Goal: Task Accomplishment & Management: Complete application form

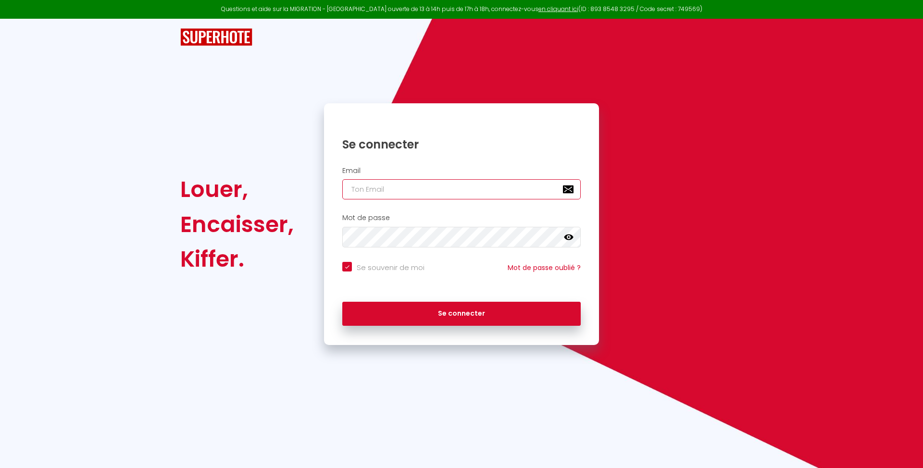
type input "[PHONE_NUMBER]"
checkbox input "true"
click at [472, 179] on input "[PHONE_NUMBER]" at bounding box center [461, 189] width 238 height 20
type input "[EMAIL_ADDRESS][DOMAIN_NAME]"
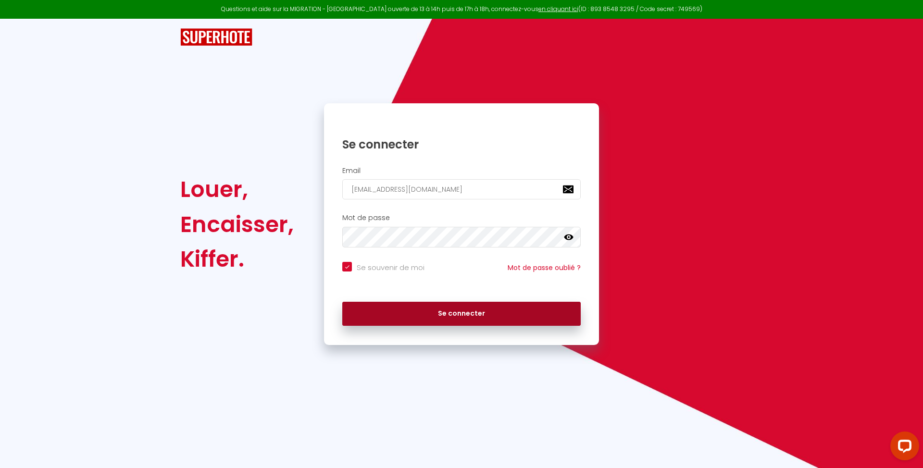
click at [491, 317] on button "Se connecter" at bounding box center [461, 314] width 238 height 24
checkbox input "true"
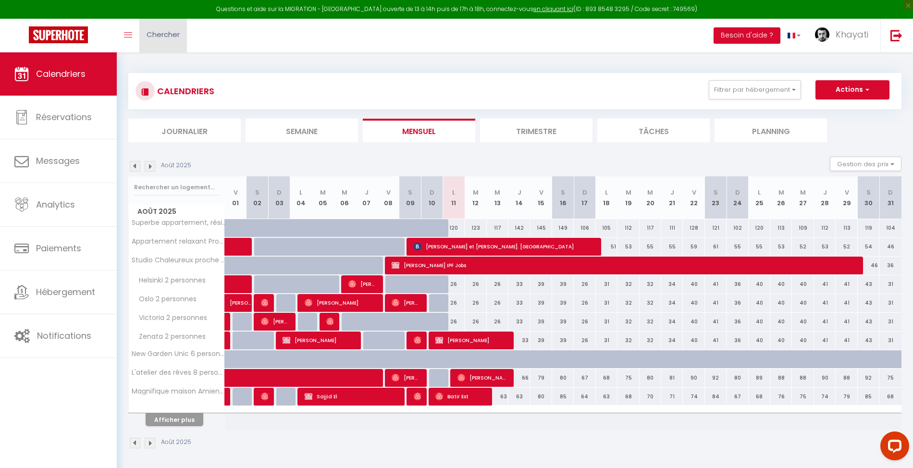
click at [170, 39] on span "Chercher" at bounding box center [163, 34] width 33 height 10
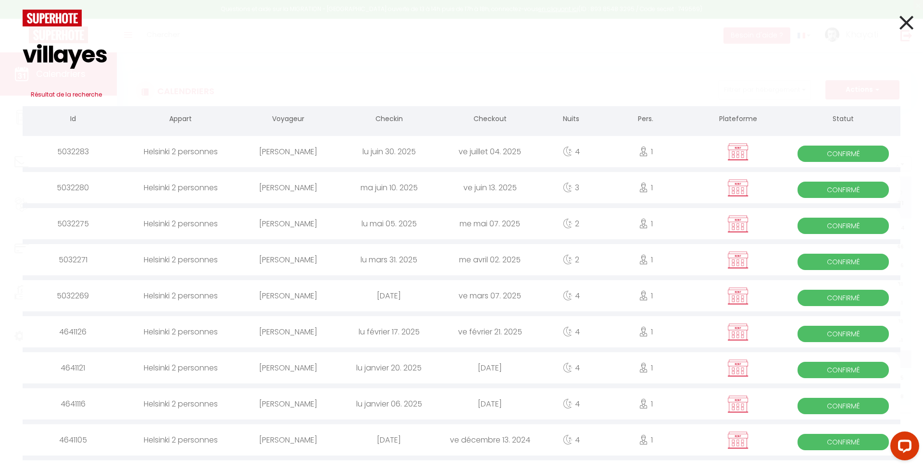
type input "villayes"
click at [279, 150] on div "[PERSON_NAME]" at bounding box center [287, 151] width 101 height 31
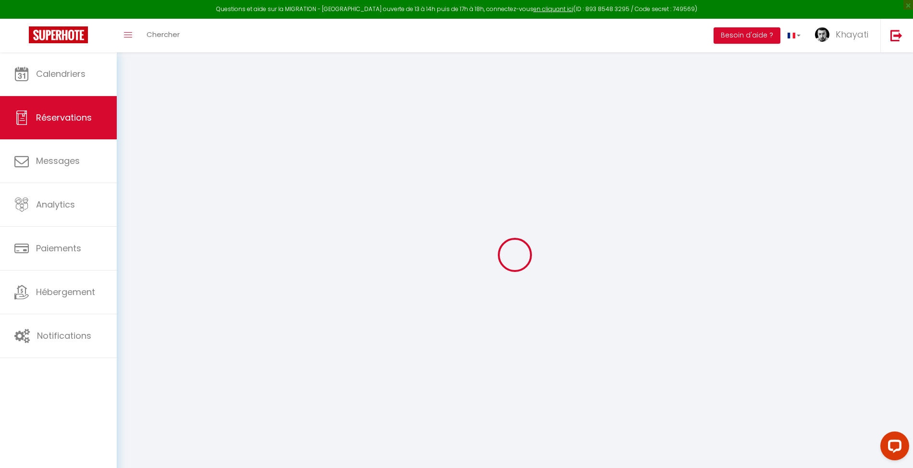
type input "[PERSON_NAME]"
type input "Villayes"
type input "[EMAIL_ADDRESS][DOMAIN_NAME]"
type input "0768129632"
select select "FR"
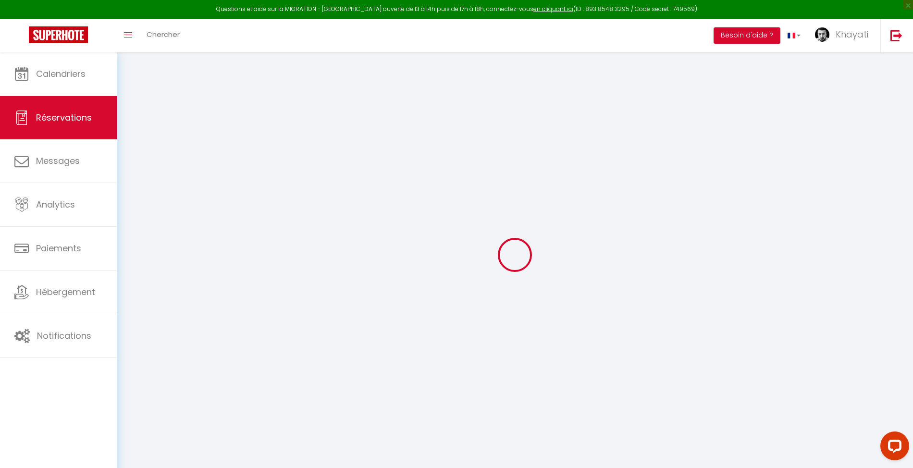
select select "42331"
select select "1"
type input "Lun 30 Juin 2025"
select select
type input "Ven 04 Juillet 2025"
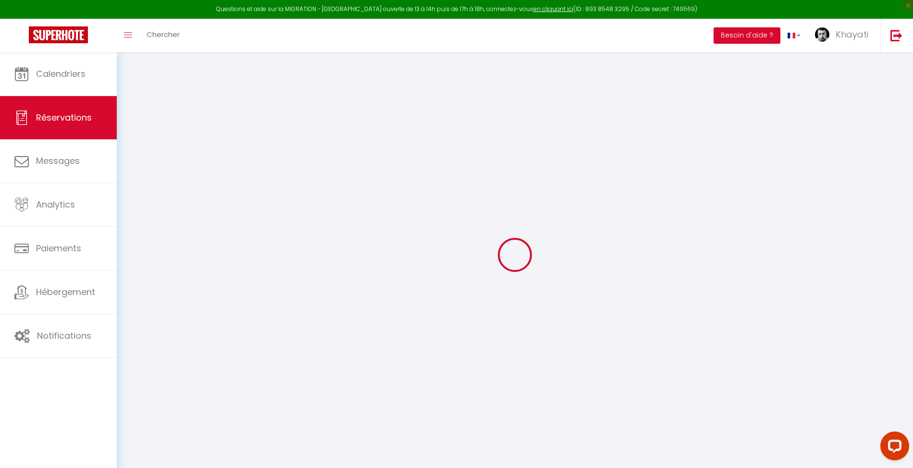
select select
type input "1"
select select "12"
select select
type input "191"
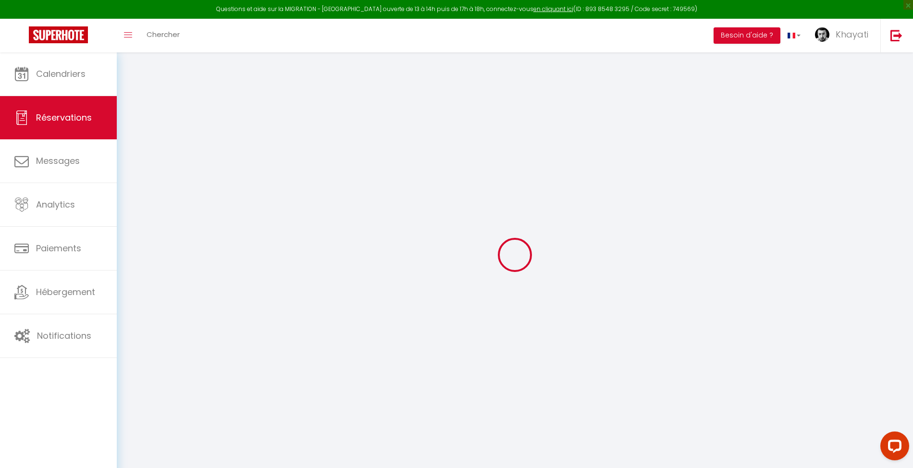
checkbox input "false"
type input "0"
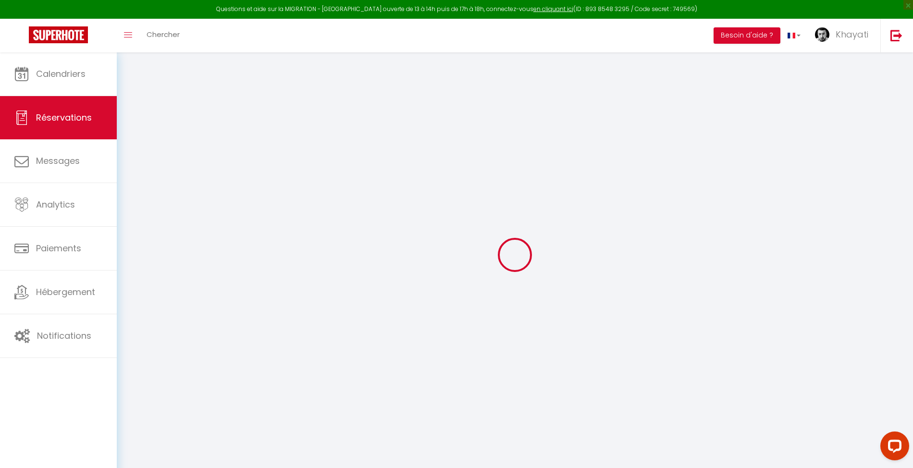
select select
select select "14"
checkbox input "false"
select select
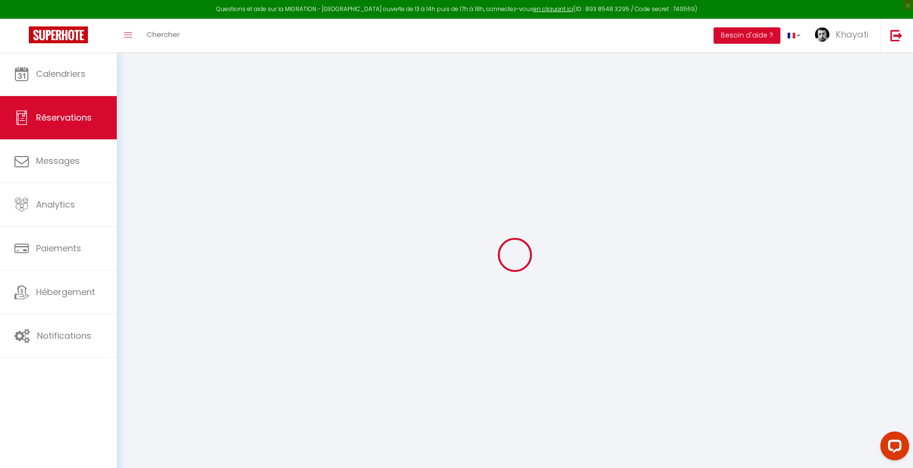
select select
checkbox input "false"
select select
checkbox input "false"
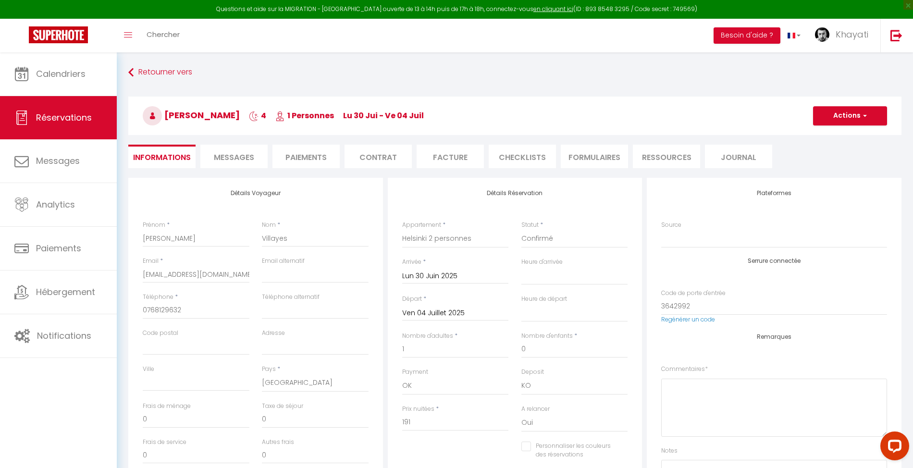
type input "20"
type input "9.56"
select select
checkbox input "false"
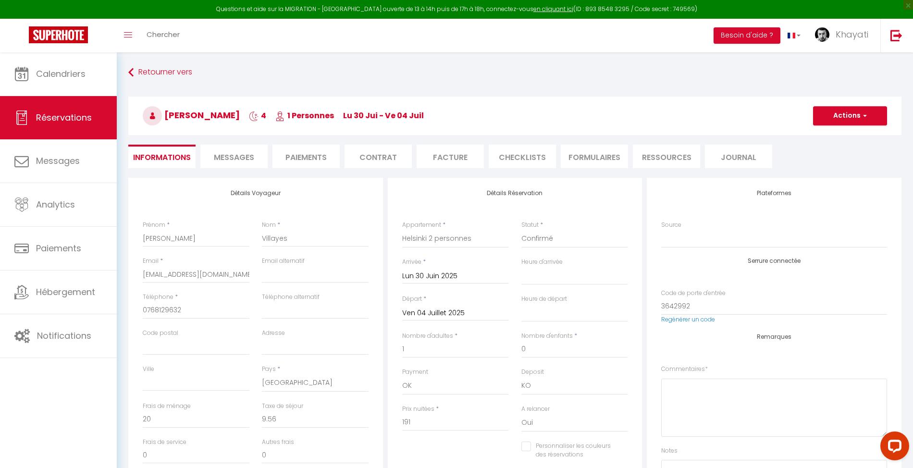
select select
checkbox input "false"
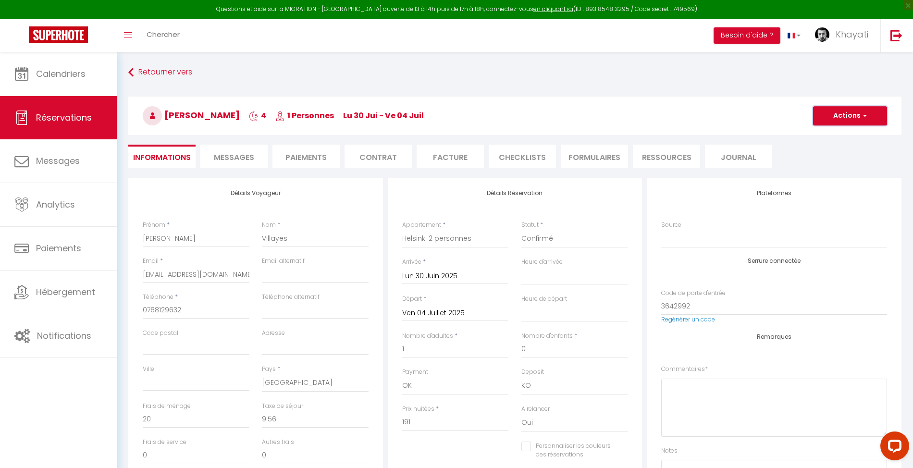
click at [825, 107] on button "Actions" at bounding box center [850, 115] width 74 height 19
click at [822, 149] on link "Dupliquer" at bounding box center [841, 149] width 76 height 12
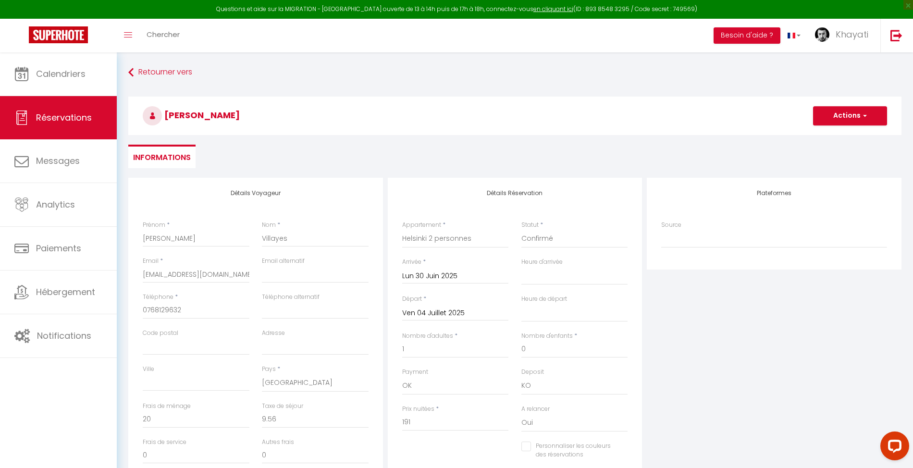
type input "0"
select select
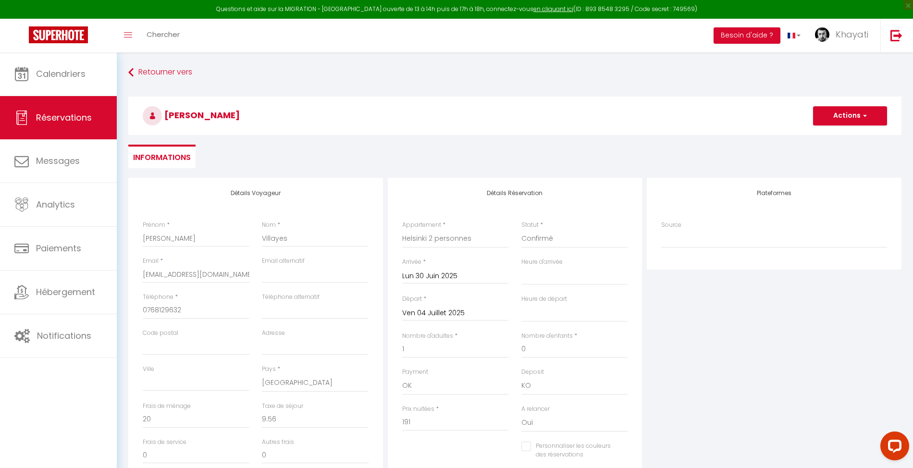
select select
checkbox input "false"
click at [560, 239] on select "Confirmé Non Confirmé [PERSON_NAME] par le voyageur No Show Request" at bounding box center [575, 239] width 107 height 18
select select "1"
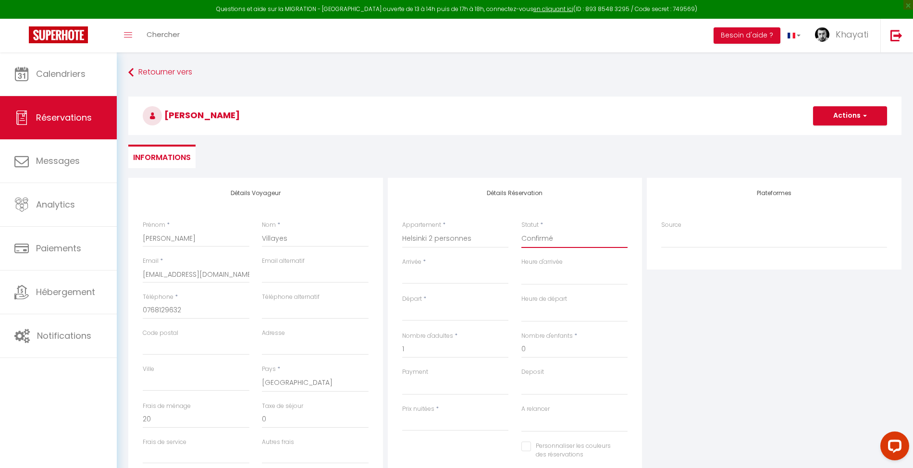
click at [522, 230] on select "Confirmé Non Confirmé [PERSON_NAME] par le voyageur No Show Request" at bounding box center [575, 239] width 107 height 18
select select
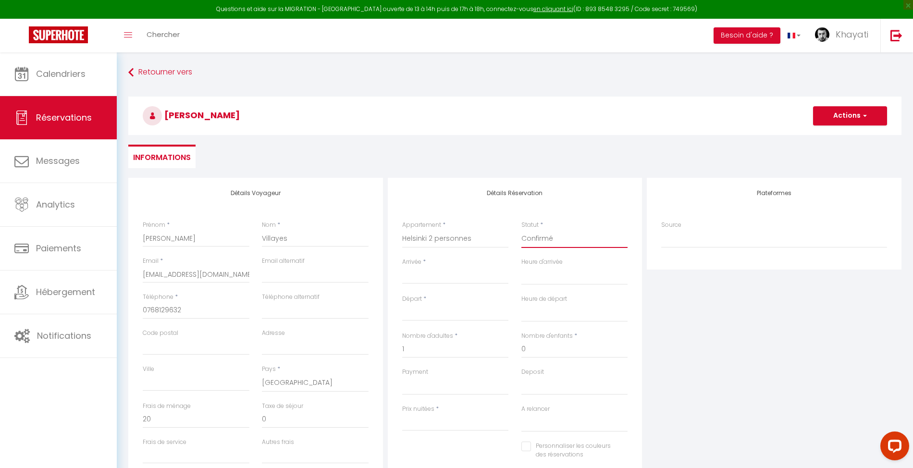
select select
checkbox input "false"
click at [441, 275] on input "Arrivée" at bounding box center [455, 276] width 107 height 12
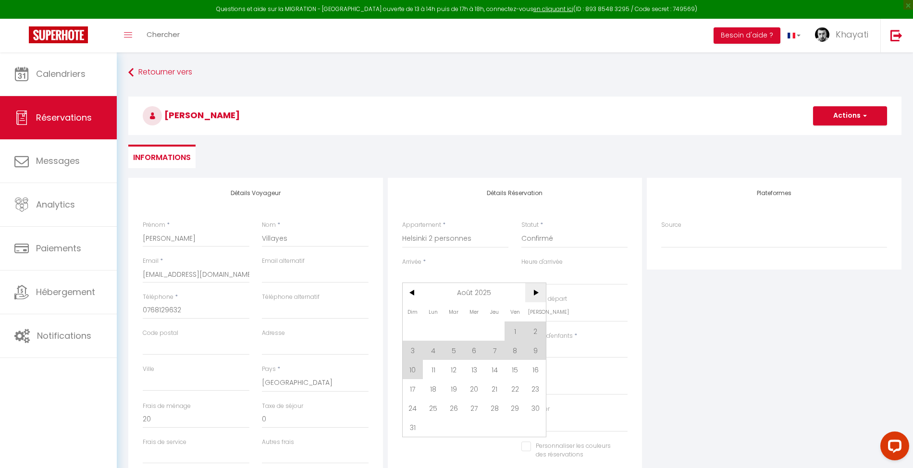
click at [537, 293] on span ">" at bounding box center [535, 292] width 21 height 19
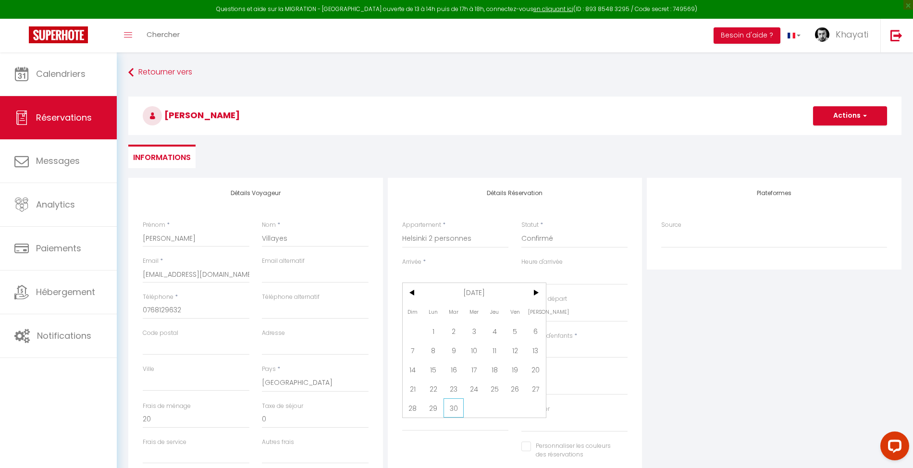
click at [456, 405] on span "30" at bounding box center [454, 407] width 21 height 19
type input "[DATE]"
select select
type input "Mer 01 Octobre 2025"
select select
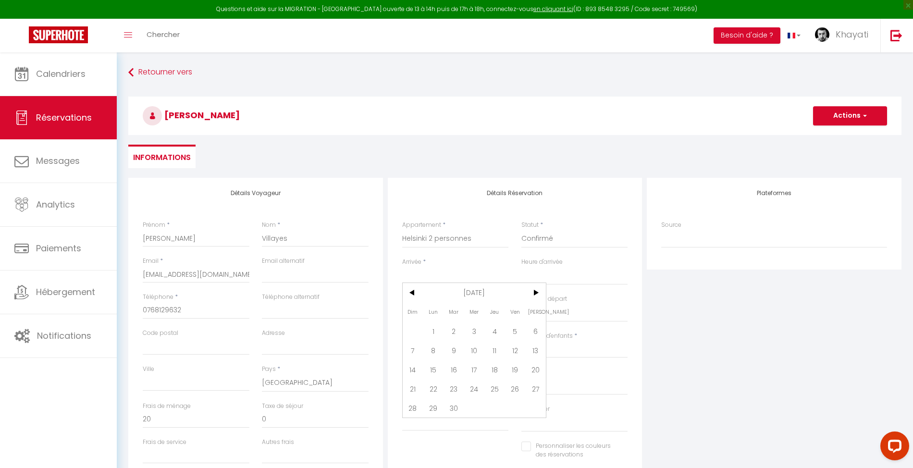
select select
checkbox input "false"
click at [457, 316] on input "Mer 01 Octobre 2025" at bounding box center [455, 313] width 107 height 12
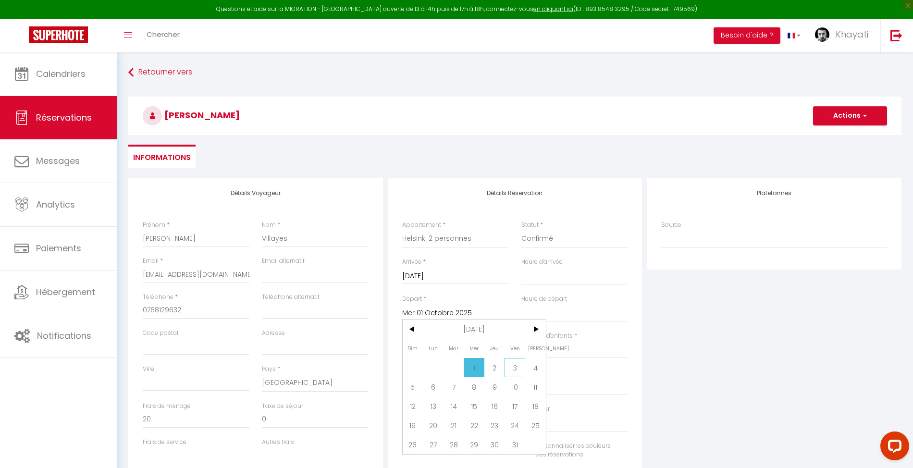
click at [510, 367] on span "3" at bounding box center [515, 367] width 21 height 19
select select
type input "Ven 03 Octobre 2025"
select select
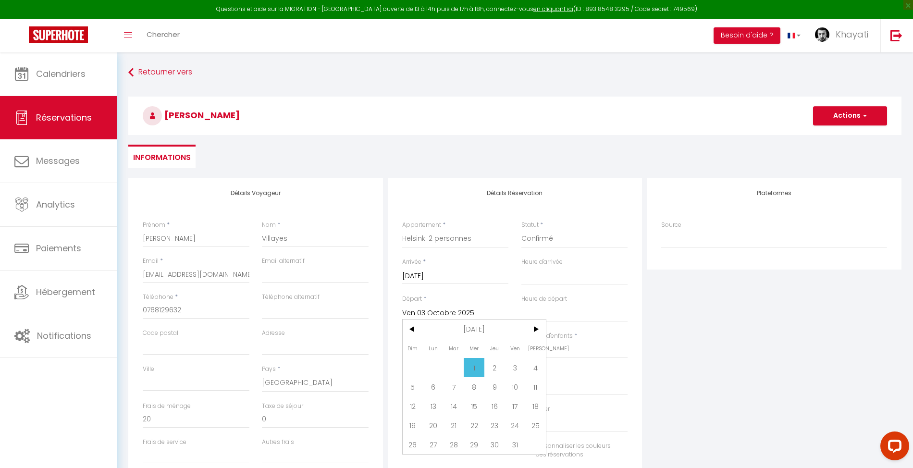
select select
checkbox input "false"
type input "30"
type input "5.79"
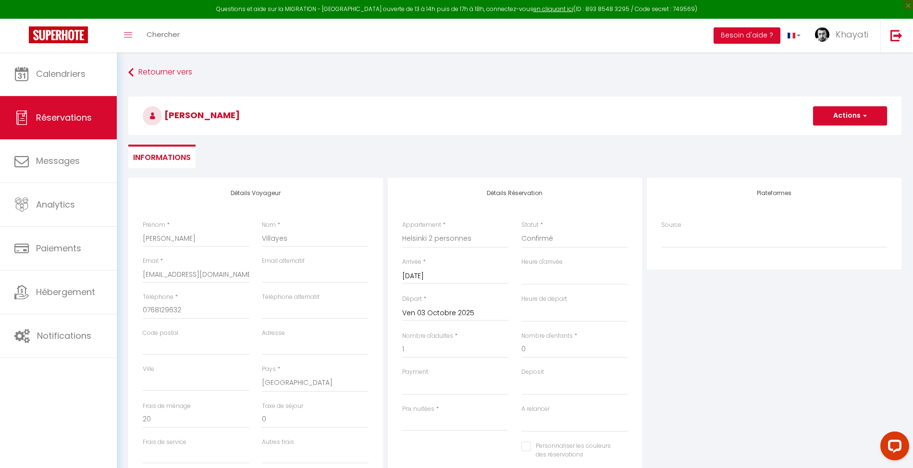
select select
type input "116"
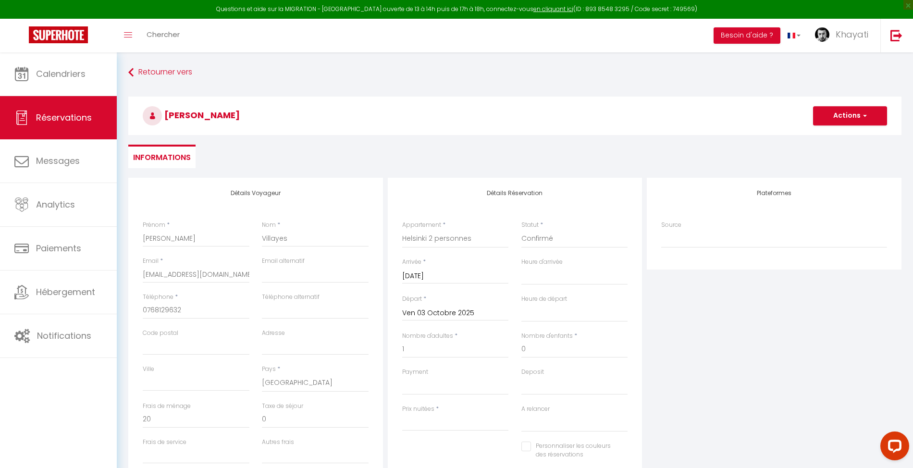
select select
checkbox input "false"
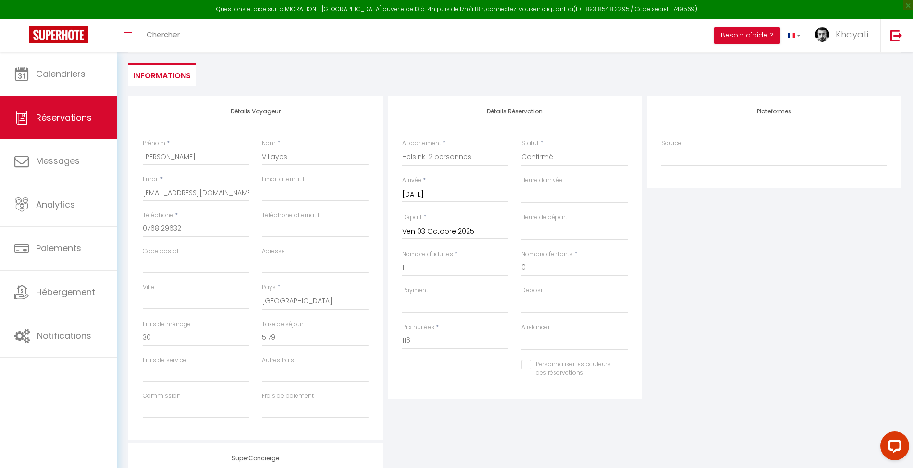
scroll to position [58, 0]
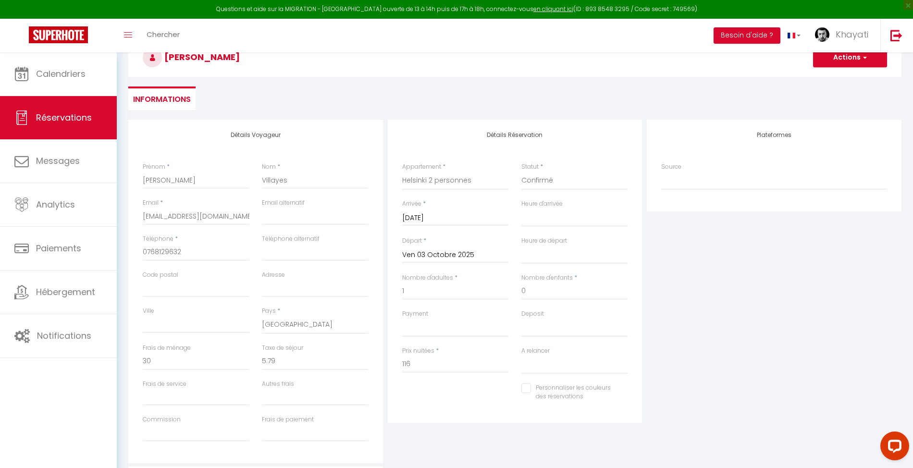
click at [637, 236] on div "Détails Réservation Appartement * Superbe appartement, résidence privée avec pa…" at bounding box center [515, 271] width 255 height 303
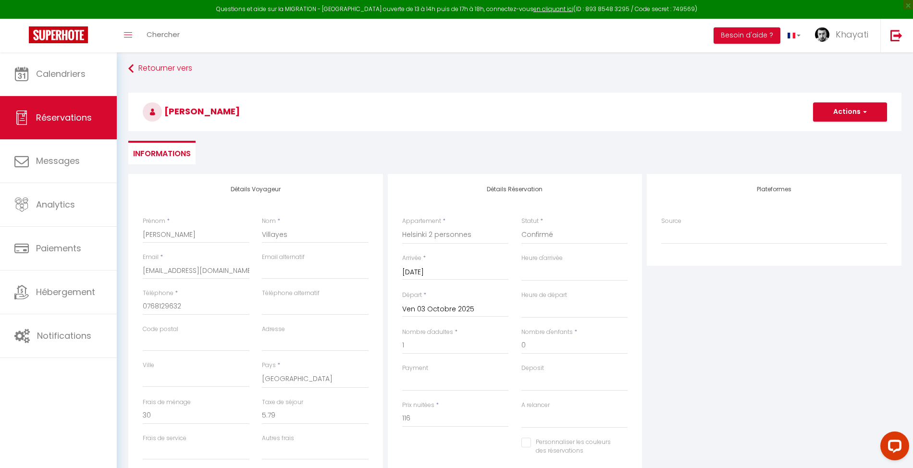
scroll to position [0, 0]
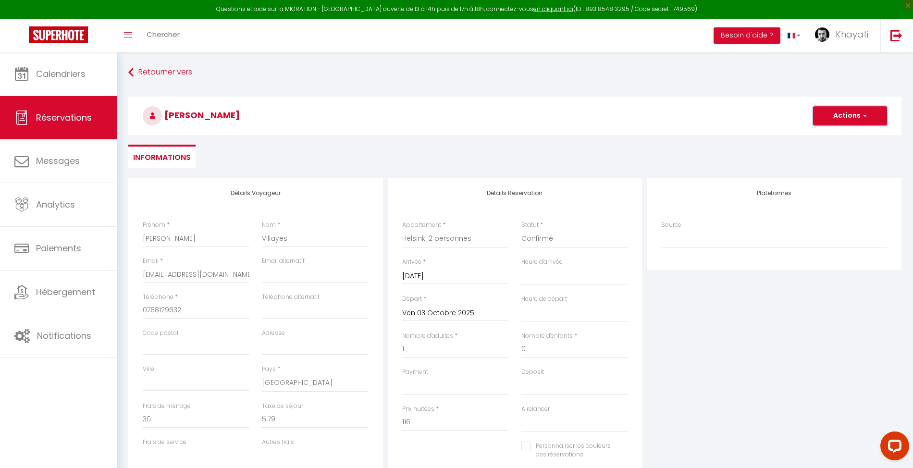
click at [844, 110] on button "Actions" at bounding box center [850, 115] width 74 height 19
click at [828, 139] on link "Enregistrer" at bounding box center [841, 137] width 76 height 12
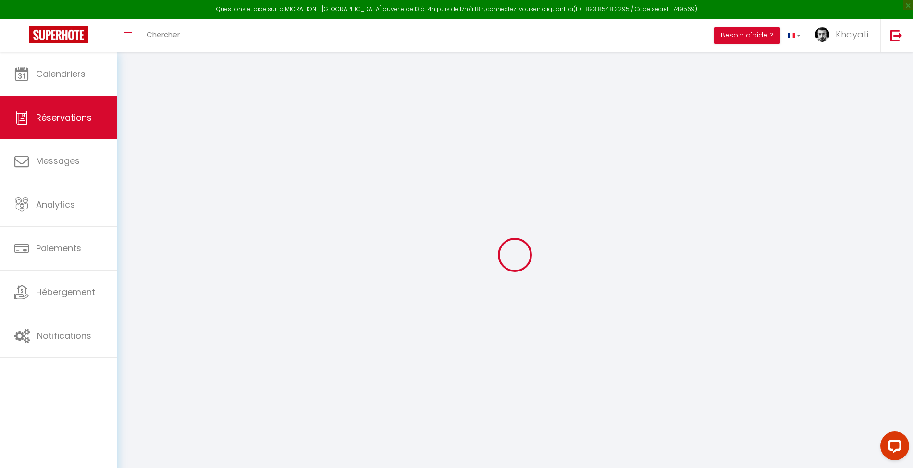
select select "not_cancelled"
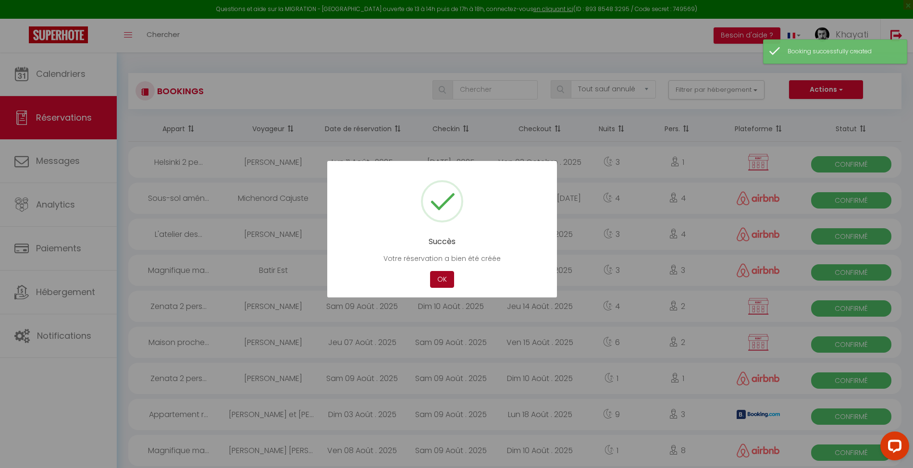
click at [437, 276] on button "OK" at bounding box center [442, 279] width 24 height 17
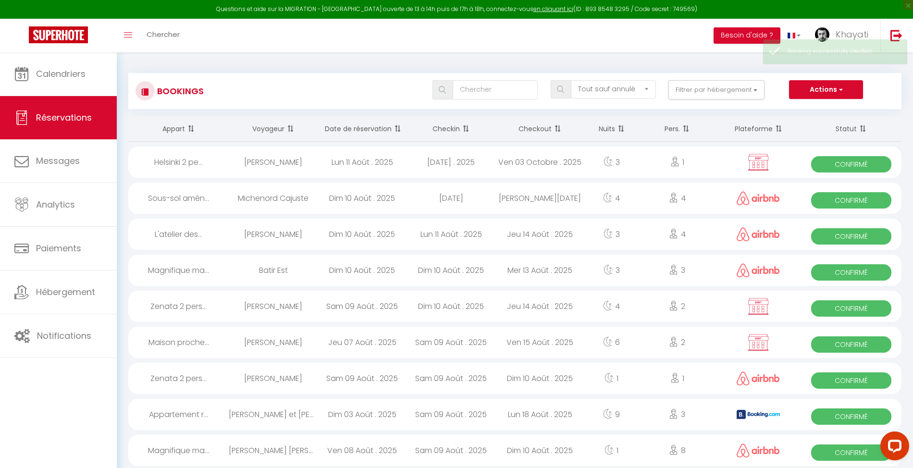
click at [309, 163] on div "[PERSON_NAME]" at bounding box center [273, 162] width 89 height 31
select select "OK"
select select "KO"
select select "0"
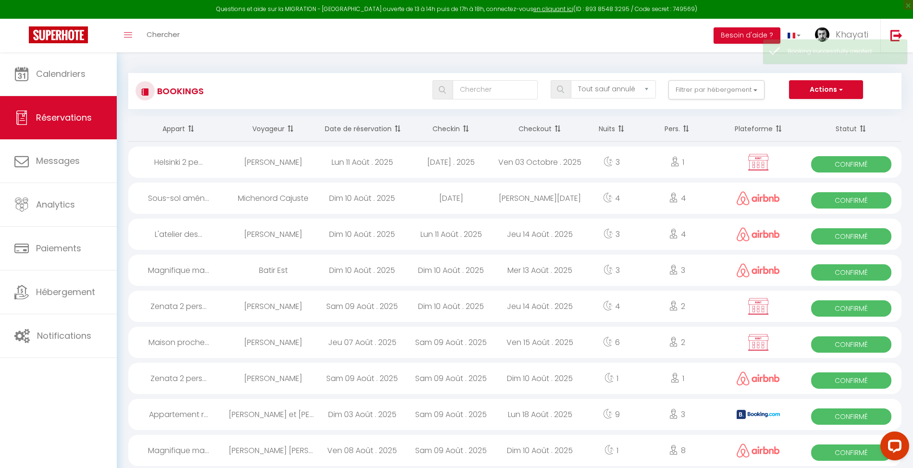
select select "1"
select select
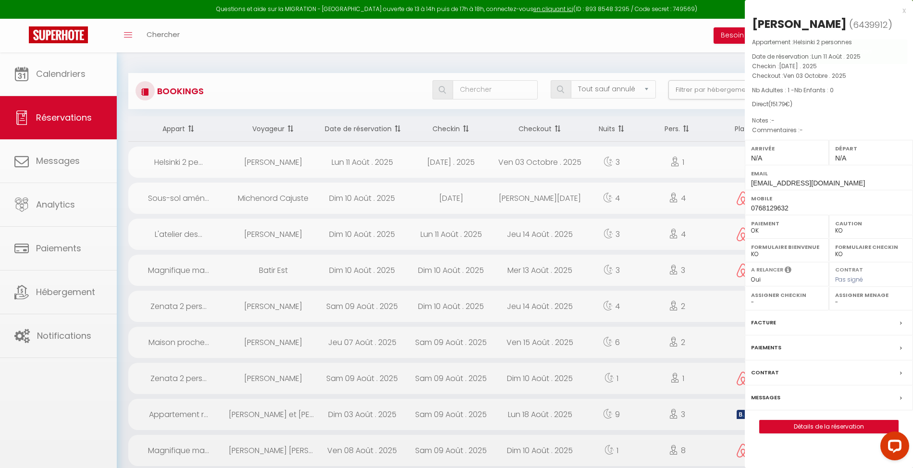
select select "23572"
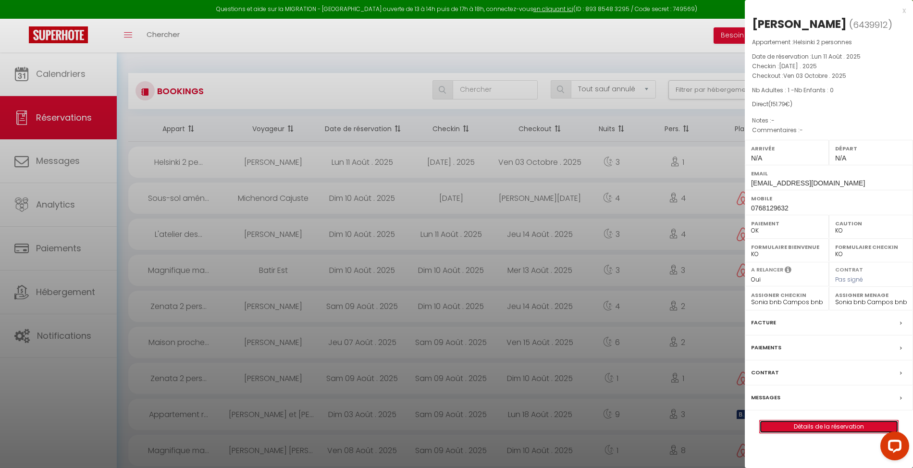
click at [812, 427] on link "Détails de la réservation" at bounding box center [829, 427] width 138 height 12
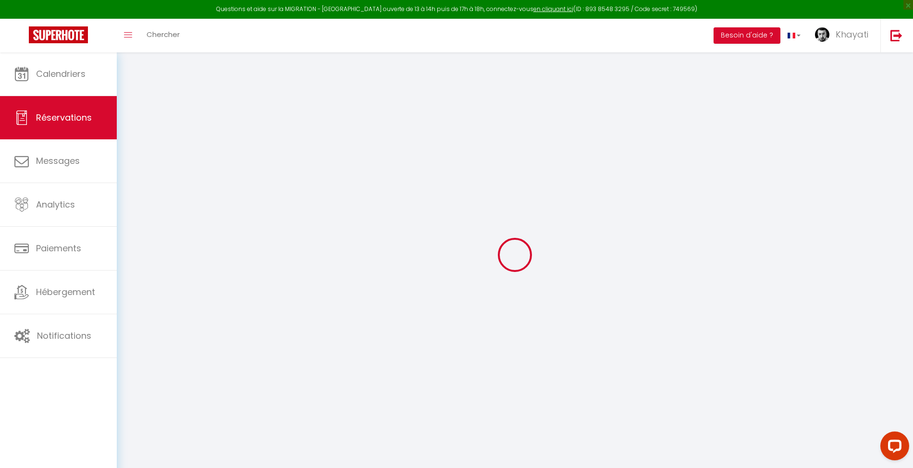
type input "[PERSON_NAME]"
type input "Villayes"
type input "[EMAIL_ADDRESS][DOMAIN_NAME]"
type input "0768129632"
select select "FR"
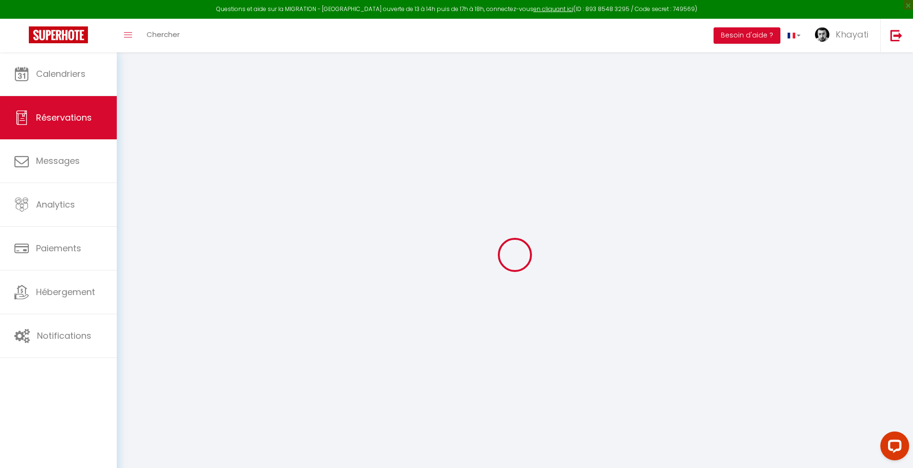
select select "42331"
select select "1"
type input "[DATE]"
select select
type input "Ven 03 Octobre 2025"
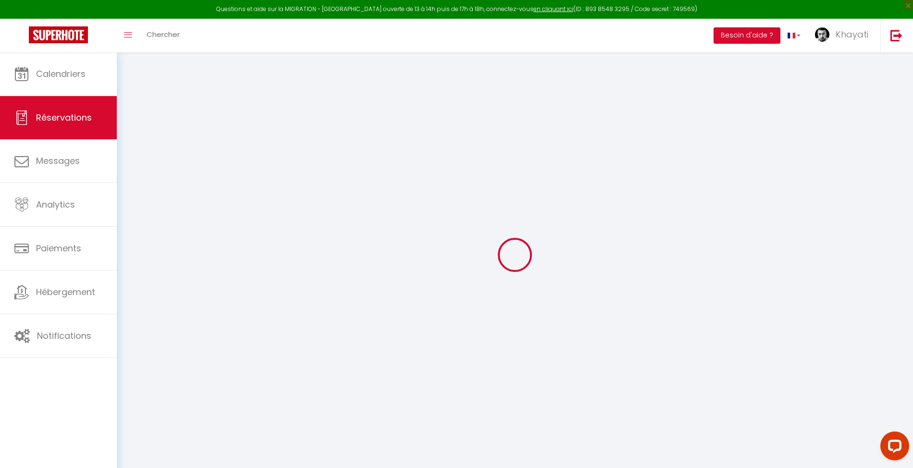
select select
type input "1"
select select "12"
select select
type input "116"
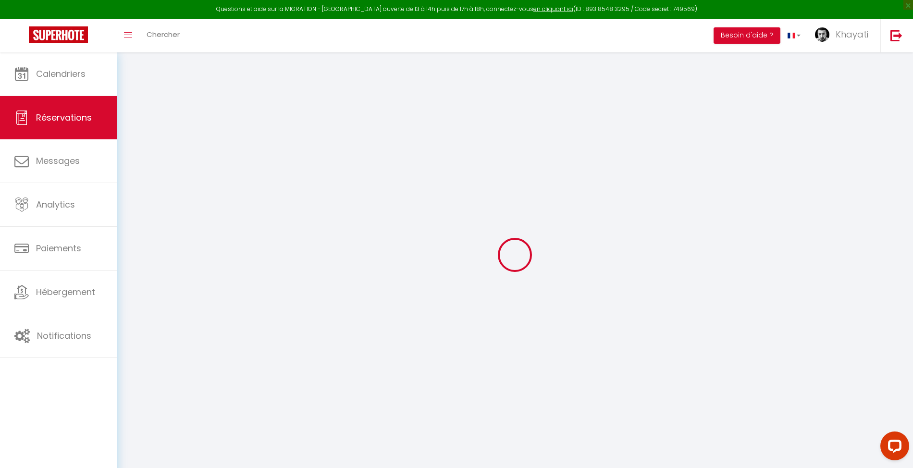
checkbox input "false"
type input "0"
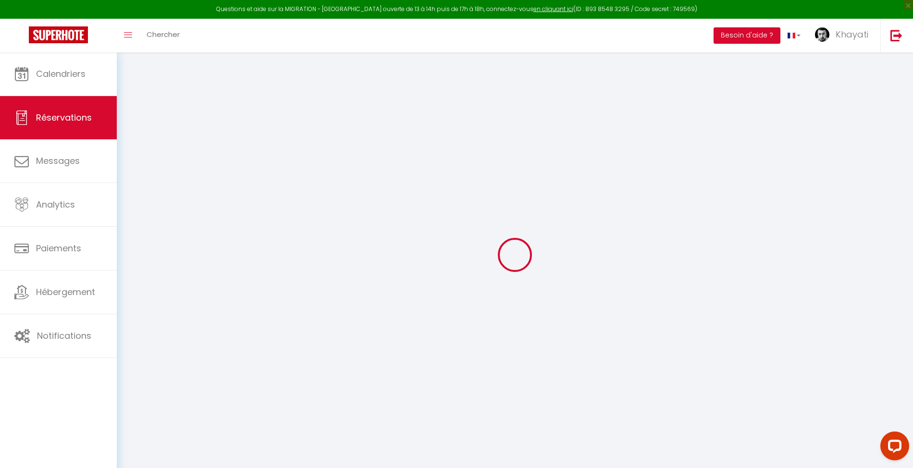
select select
select select "14"
checkbox input "false"
select select
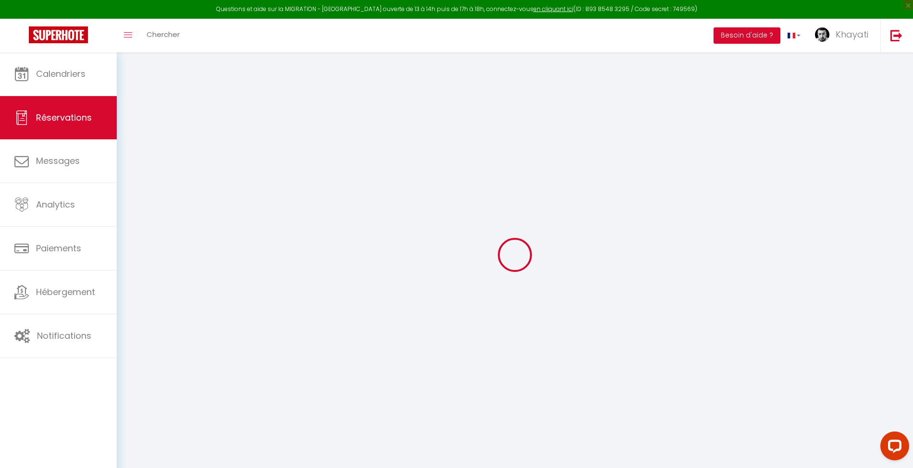
select select
checkbox input "false"
select select
checkbox input "false"
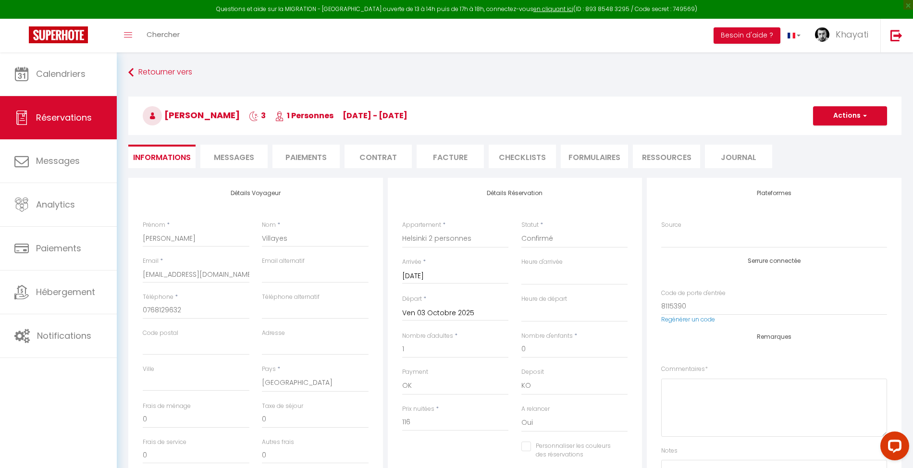
select select
checkbox input "false"
type input "30"
type input "5.79"
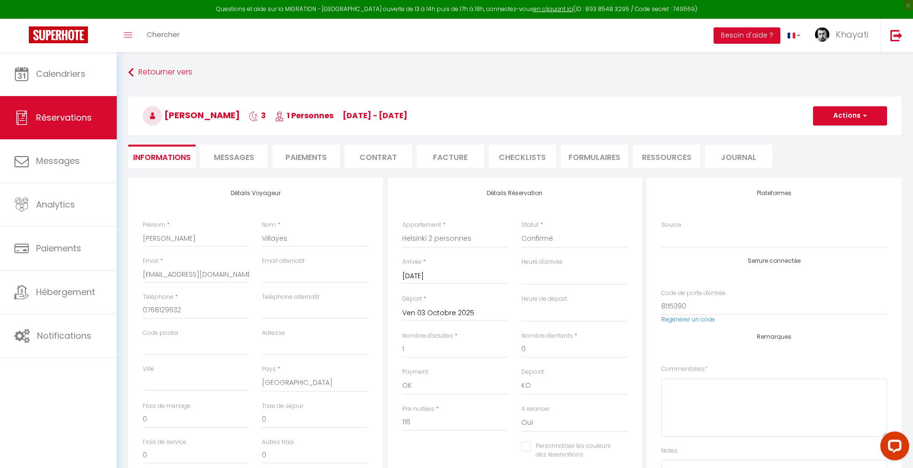
select select
checkbox input "false"
select select
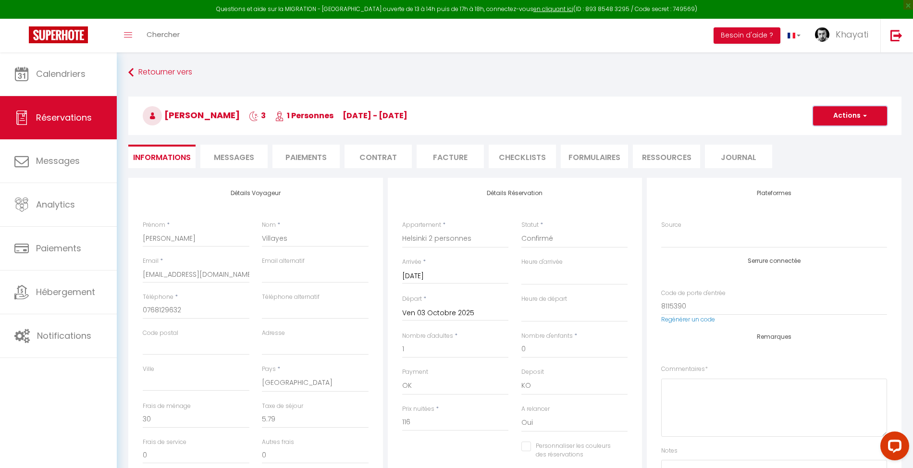
click at [843, 113] on button "Actions" at bounding box center [850, 115] width 74 height 19
click at [836, 148] on link "Dupliquer" at bounding box center [841, 149] width 76 height 12
type input "0"
select select
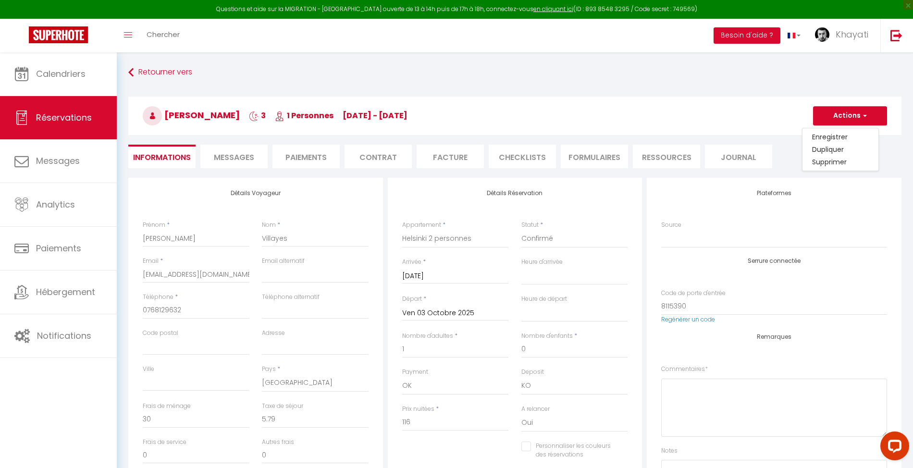
select select
checkbox input "false"
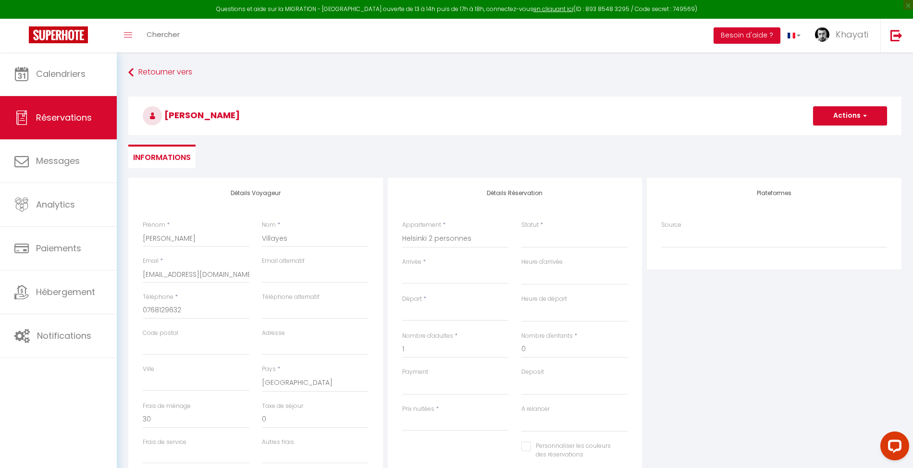
click at [478, 279] on input "Arrivée" at bounding box center [455, 276] width 107 height 12
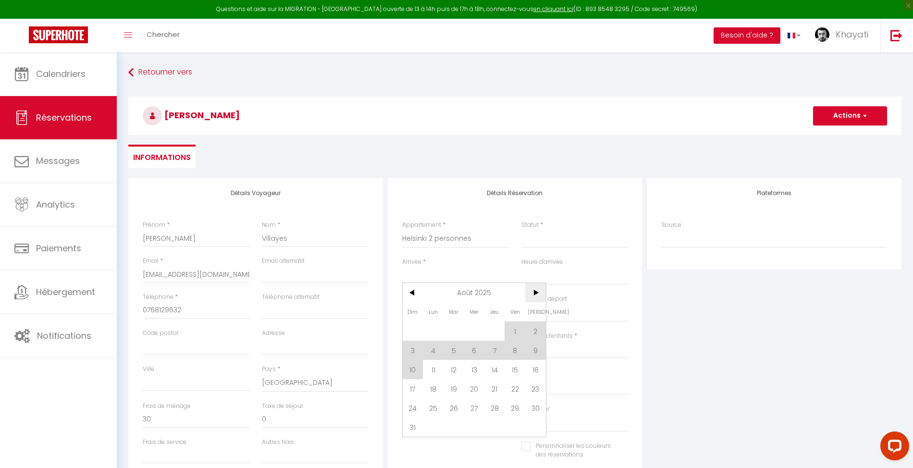
click at [536, 295] on span ">" at bounding box center [535, 292] width 21 height 19
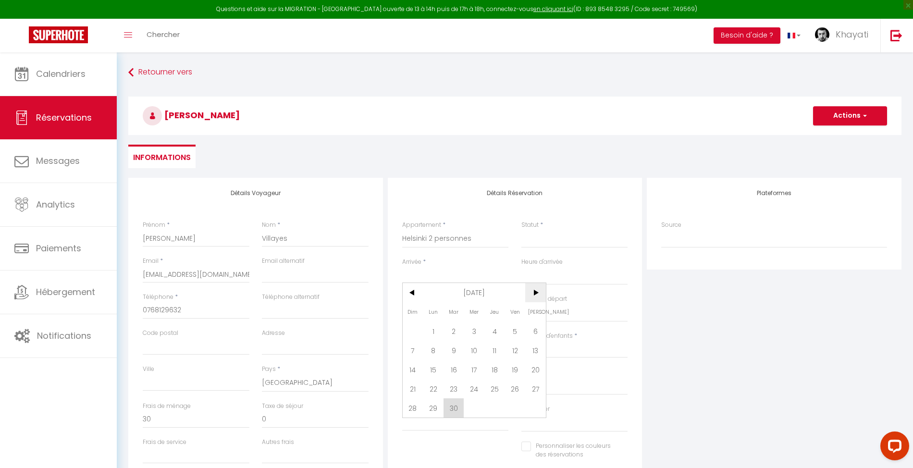
click at [536, 295] on span ">" at bounding box center [535, 292] width 21 height 19
click at [437, 369] on span "13" at bounding box center [433, 369] width 21 height 19
select select
type input "Lun 13 Octobre 2025"
select select
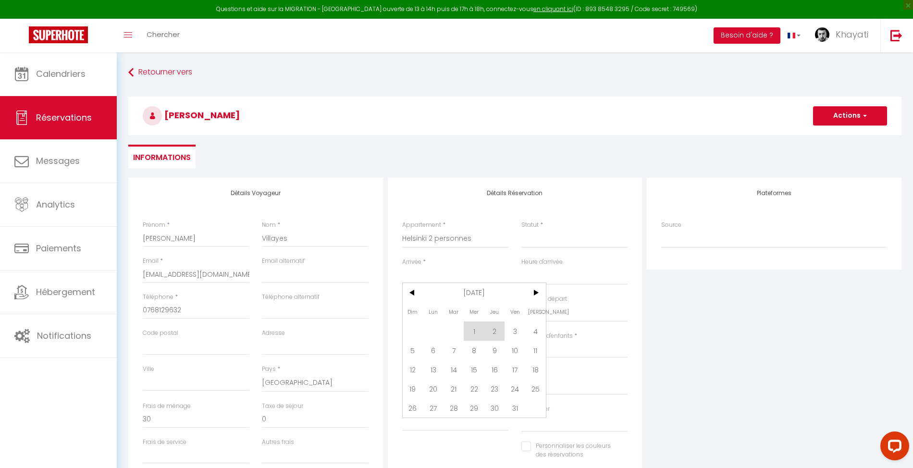
type input "[DATE]"
select select
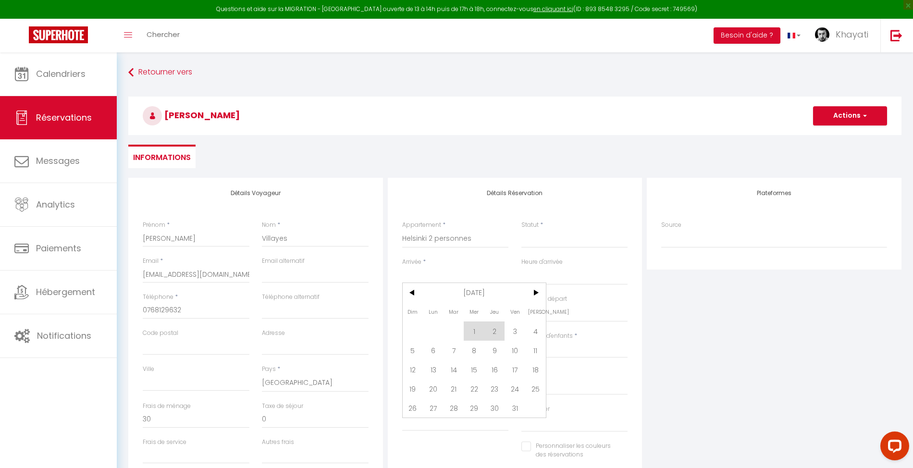
checkbox input "false"
type input "0"
select select
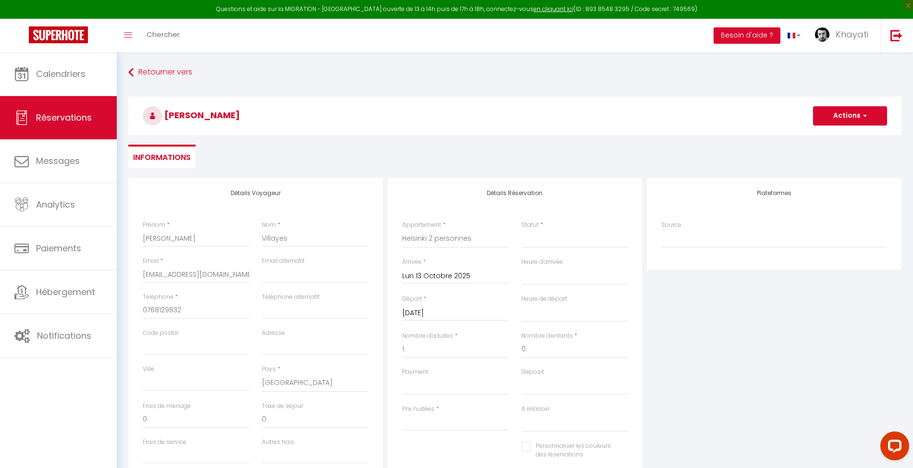
select select
type input "0"
select select
checkbox input "false"
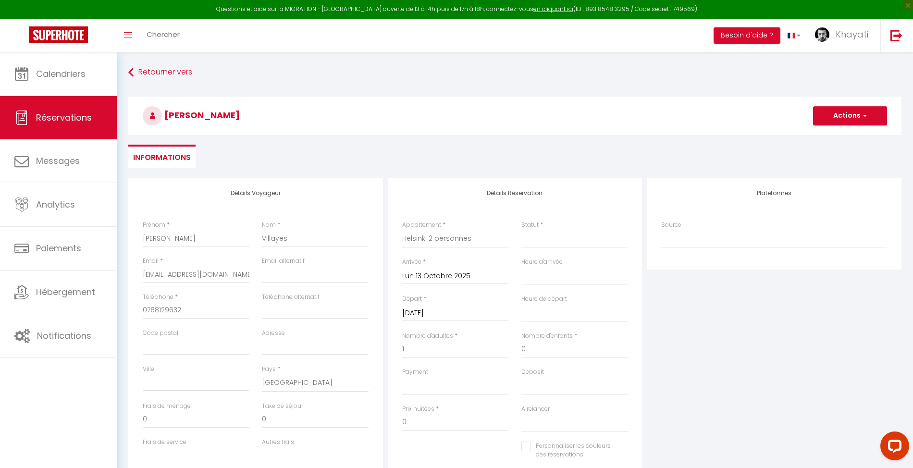
click at [464, 313] on input "[DATE]" at bounding box center [455, 313] width 107 height 12
click at [518, 404] on span "17" at bounding box center [515, 406] width 21 height 19
select select
type input "Ven 17 Octobre 2025"
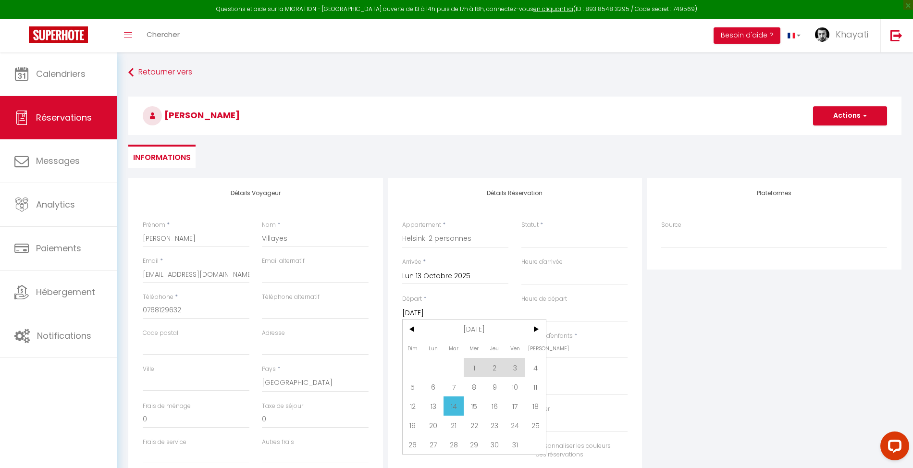
select select
checkbox input "false"
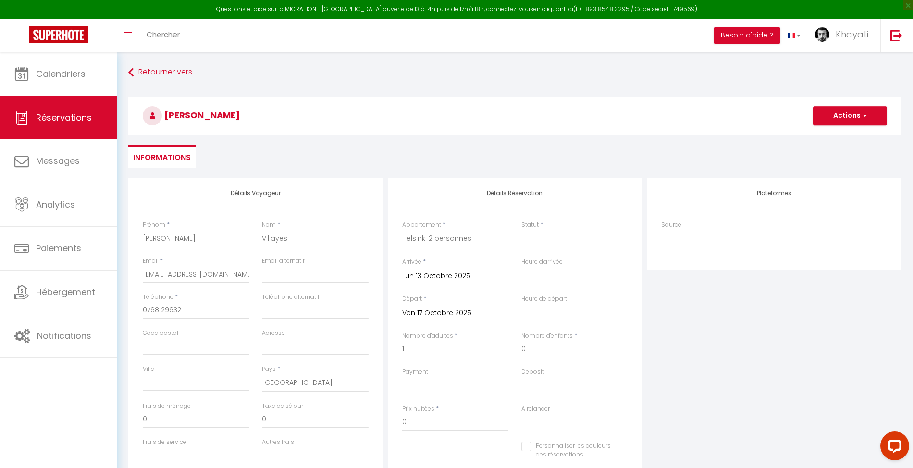
type input "30"
type input "7"
select select
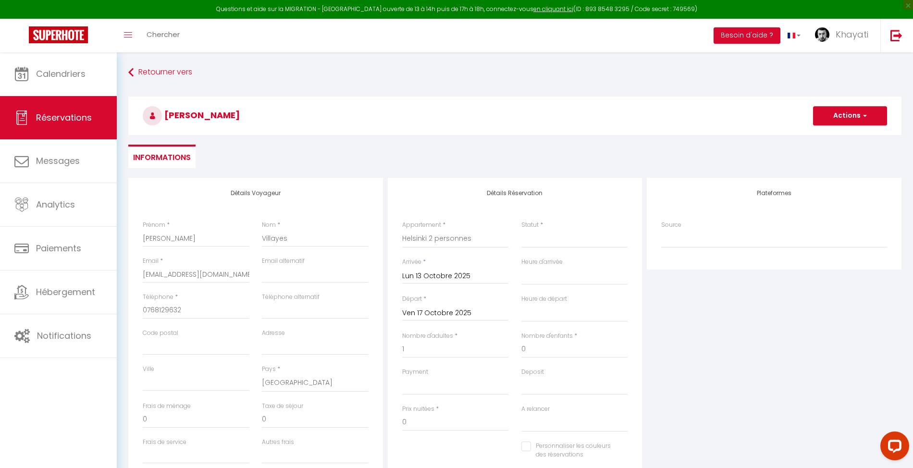
select select
type input "140"
select select
checkbox input "false"
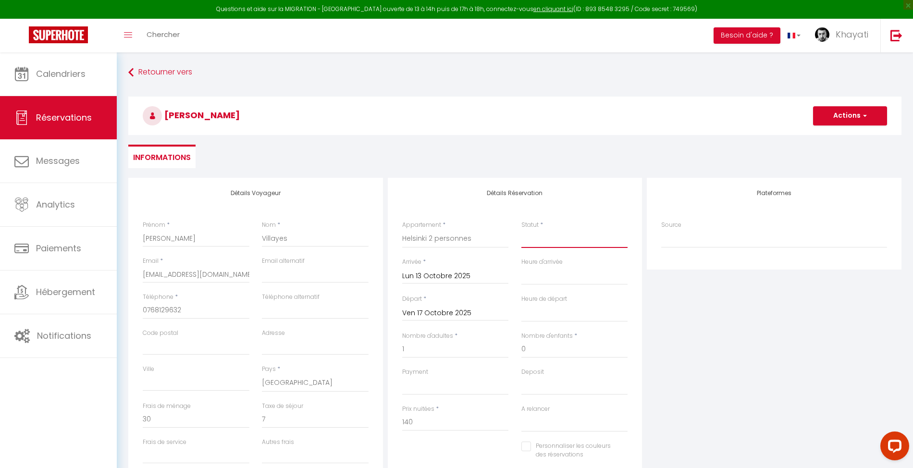
click at [585, 242] on select "Confirmé Non Confirmé [PERSON_NAME] par le voyageur No Show Request" at bounding box center [575, 239] width 107 height 18
select select "1"
click at [522, 230] on select "Confirmé Non Confirmé [PERSON_NAME] par le voyageur No Show Request" at bounding box center [575, 239] width 107 height 18
select select
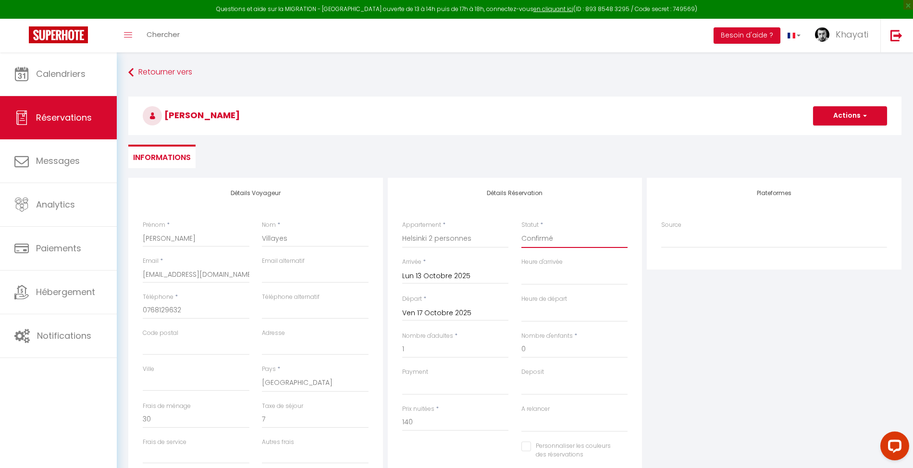
select select
checkbox input "false"
click at [700, 333] on div "Plateformes Source Direct [DOMAIN_NAME] [DOMAIN_NAME] Chalet montagne Expedia G…" at bounding box center [775, 350] width 260 height 344
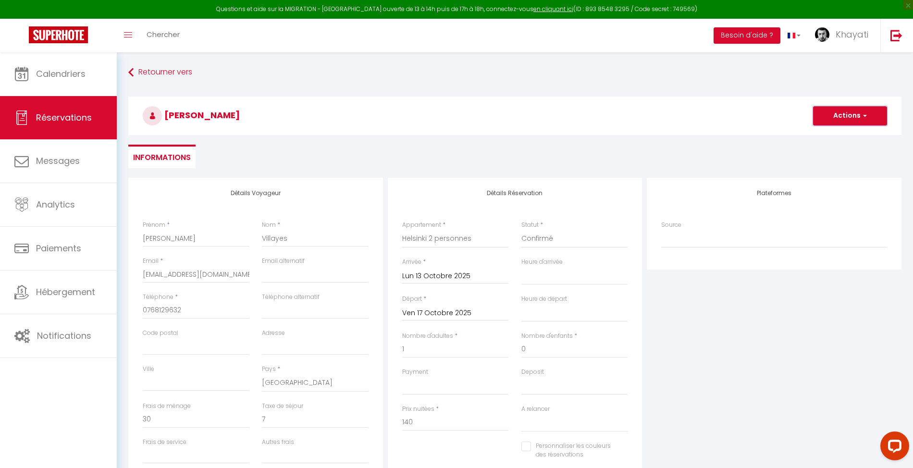
click at [831, 122] on button "Actions" at bounding box center [850, 115] width 74 height 19
click at [831, 137] on link "Enregistrer" at bounding box center [841, 137] width 76 height 12
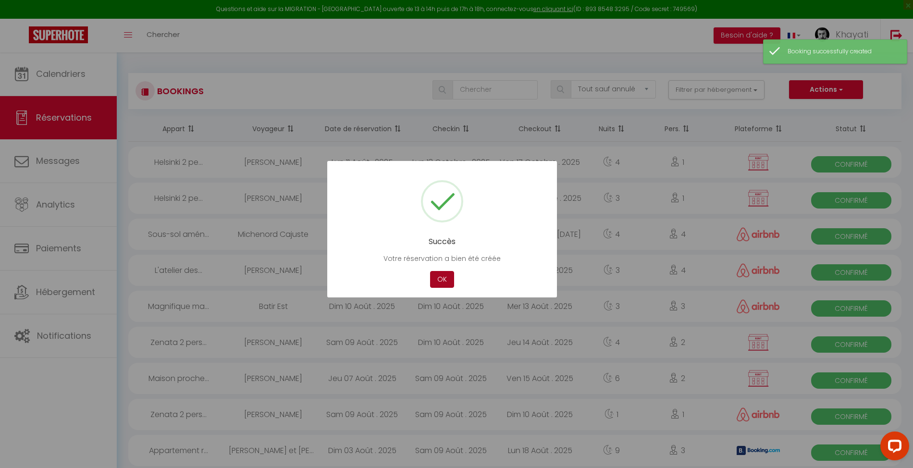
click at [447, 279] on button "OK" at bounding box center [442, 279] width 24 height 17
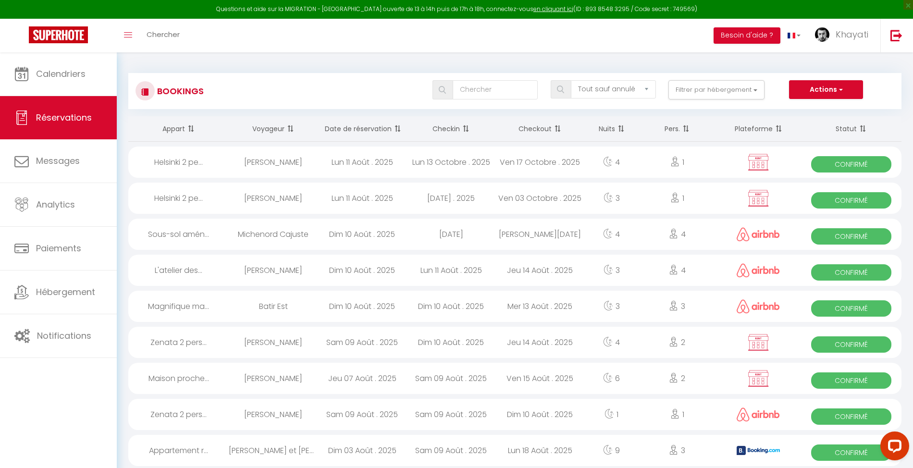
click at [405, 197] on div "Lun 11 Août . 2025" at bounding box center [362, 198] width 89 height 31
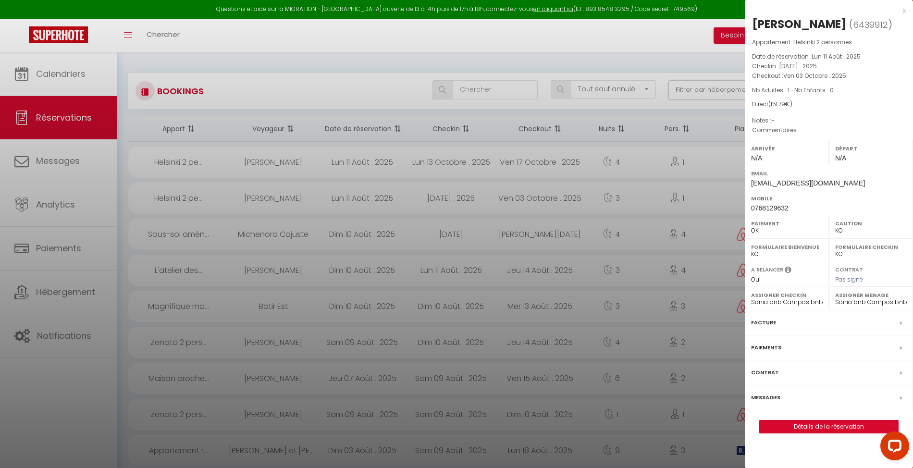
click at [417, 158] on div at bounding box center [456, 234] width 913 height 468
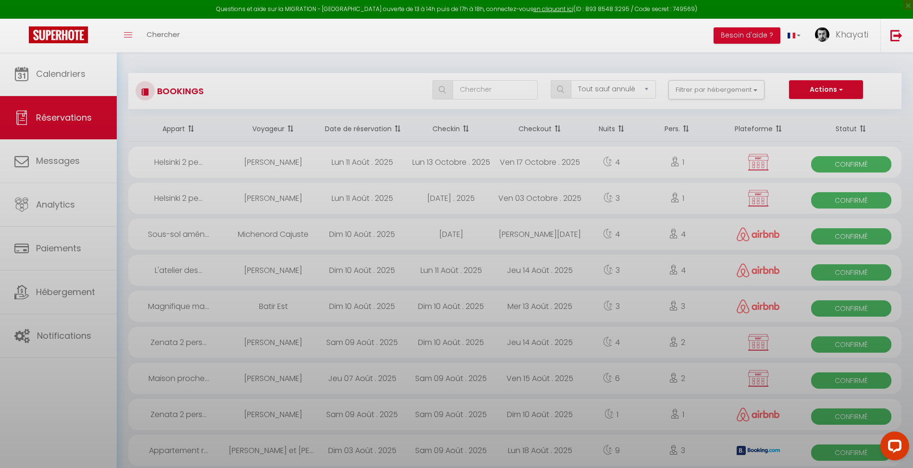
click at [418, 158] on div at bounding box center [456, 234] width 913 height 468
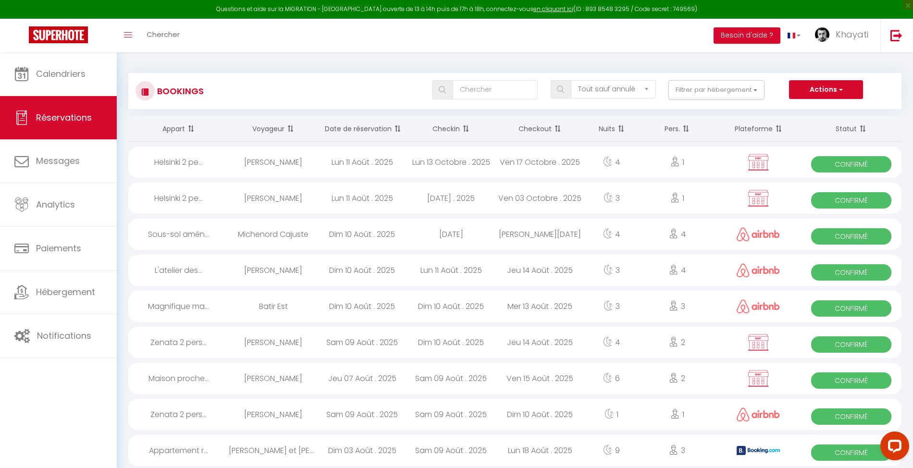
click at [389, 164] on div "Lun 11 Août . 2025" at bounding box center [362, 162] width 89 height 31
